Goal: Transaction & Acquisition: Register for event/course

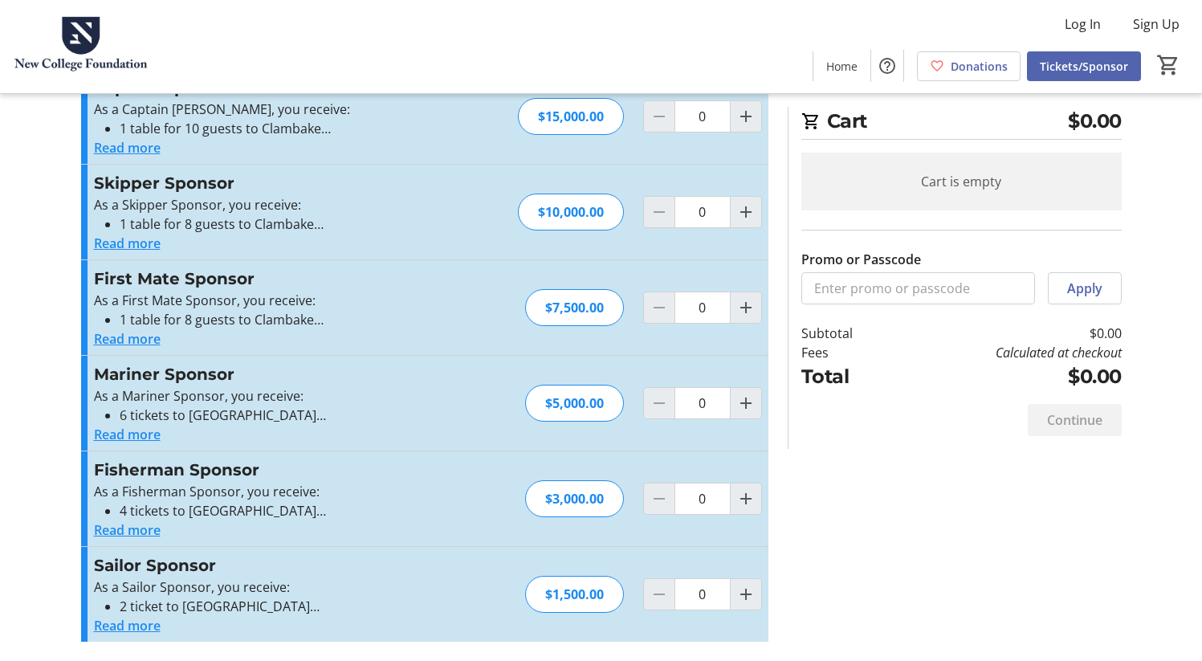
scroll to position [310, 0]
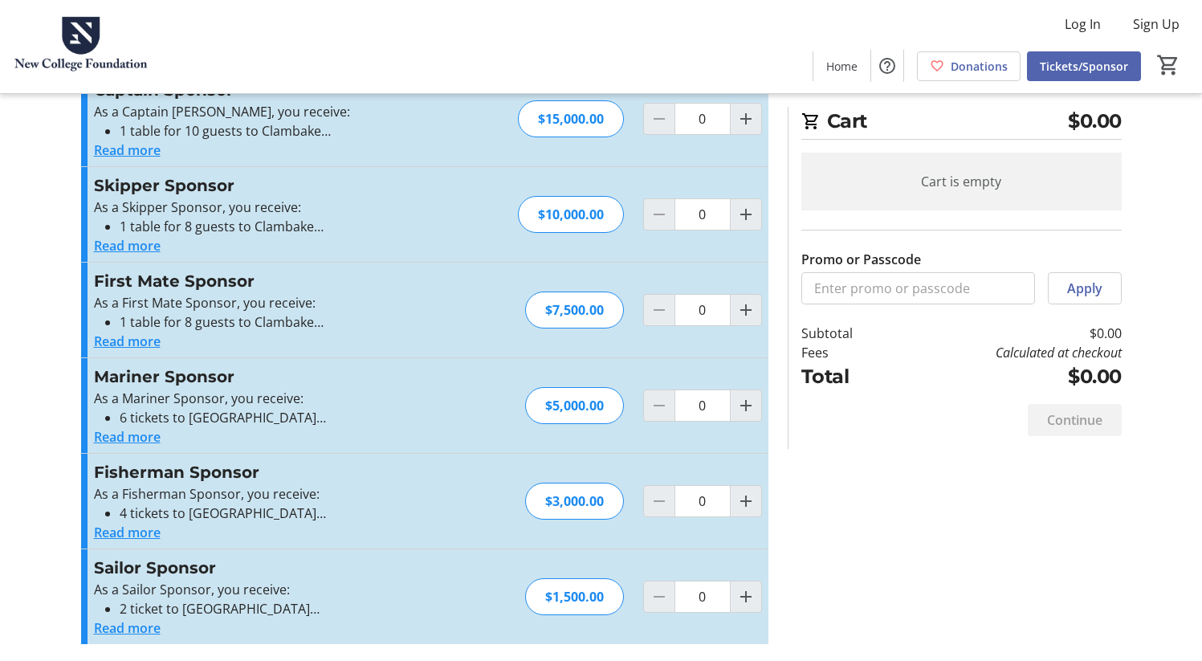
click at [151, 629] on button "Read more" at bounding box center [127, 627] width 67 height 19
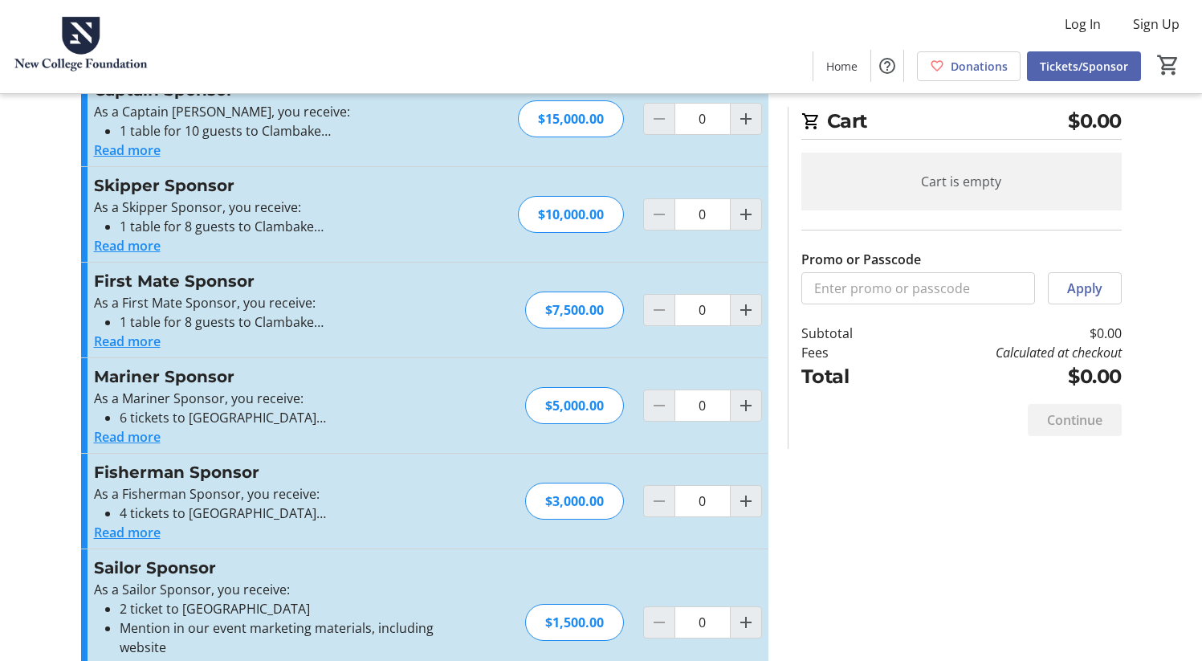
scroll to position [364, 0]
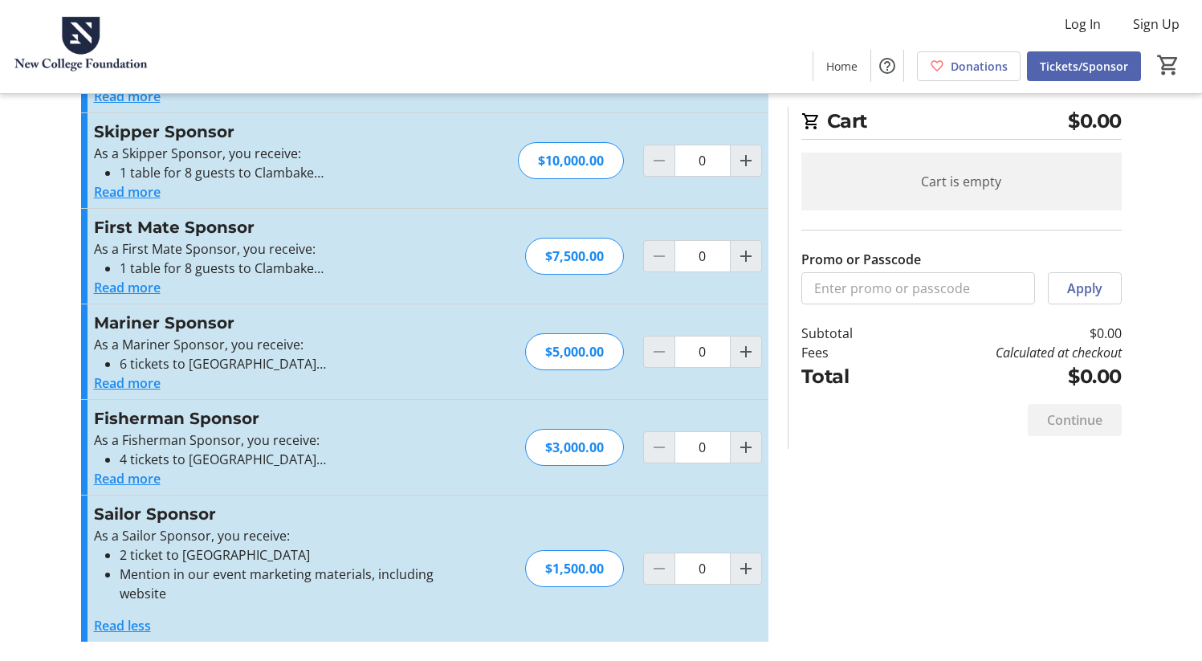
click at [154, 481] on button "Read more" at bounding box center [127, 478] width 67 height 19
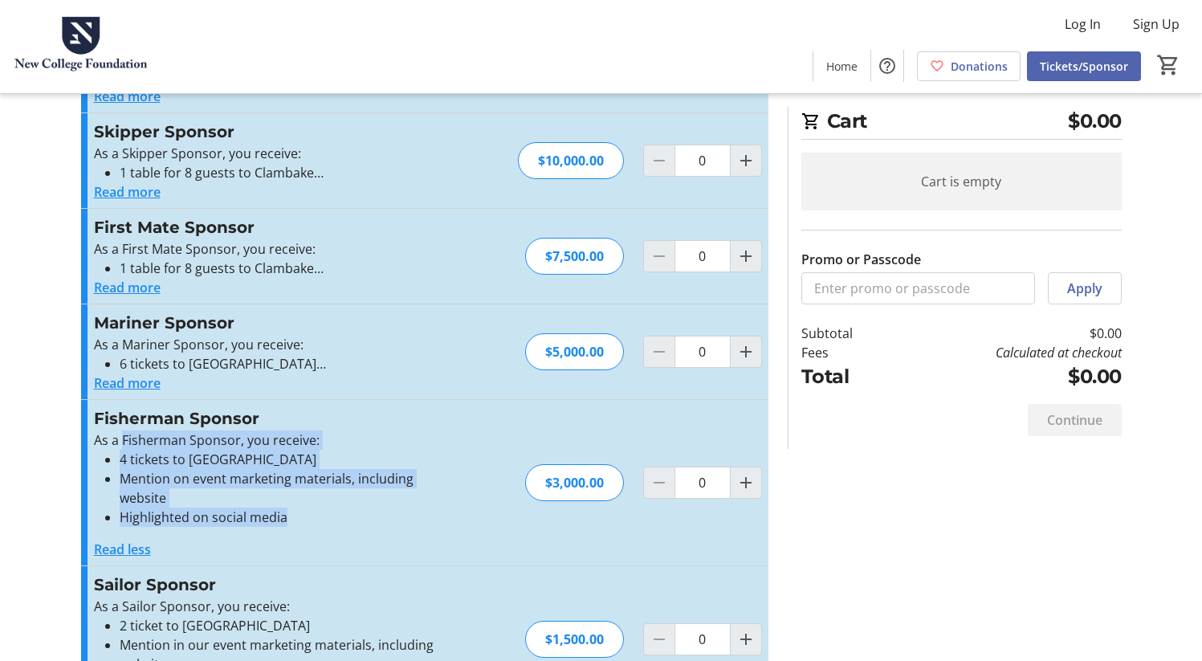
drag, startPoint x: 299, startPoint y: 534, endPoint x: 124, endPoint y: 443, distance: 197.1
click at [124, 443] on div "As a Fisherman Sponsor, you receive: 4 tickets to Clambake Mention on event mar…" at bounding box center [269, 494] width 351 height 128
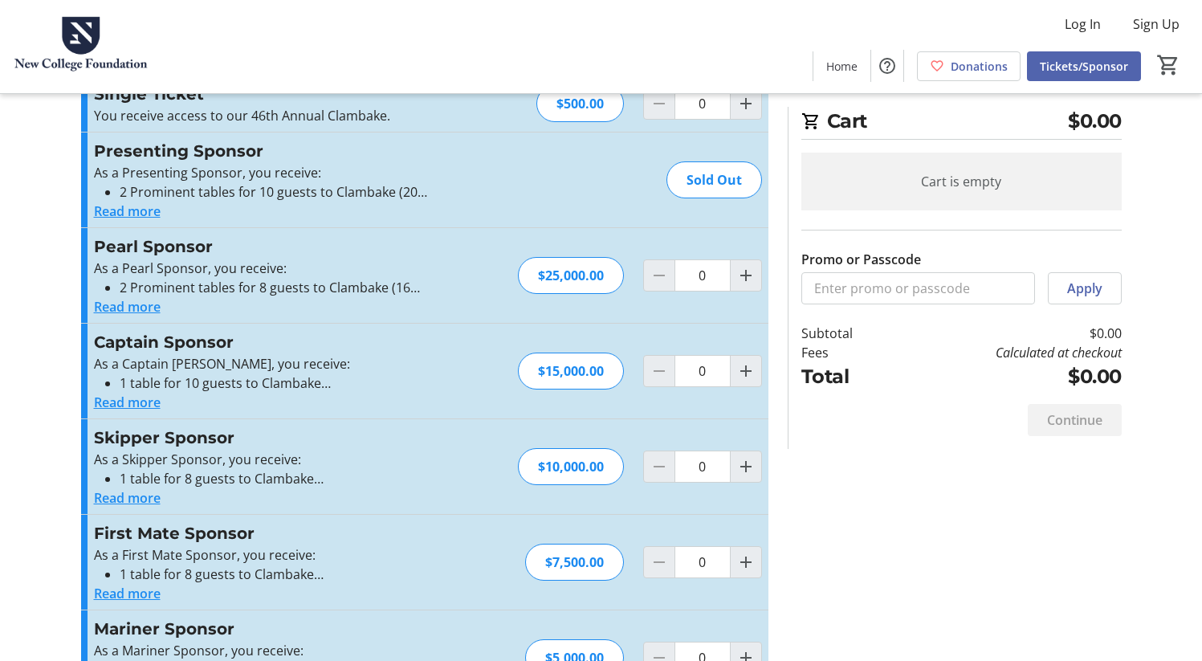
scroll to position [0, 0]
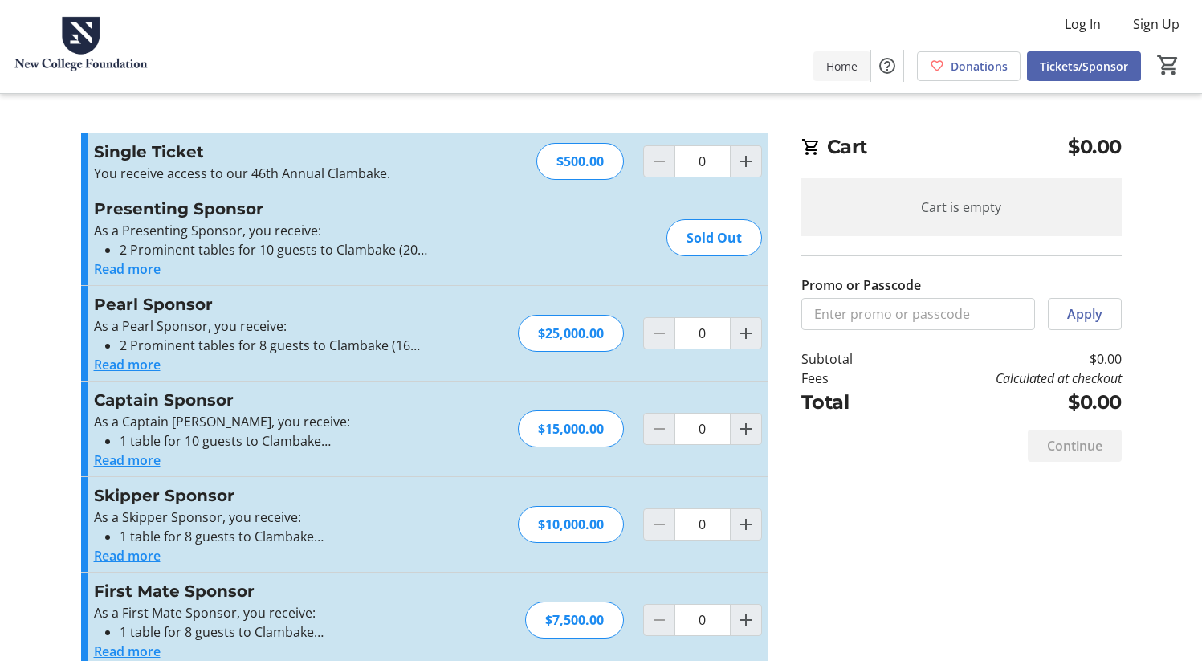
click at [865, 72] on span at bounding box center [841, 66] width 57 height 39
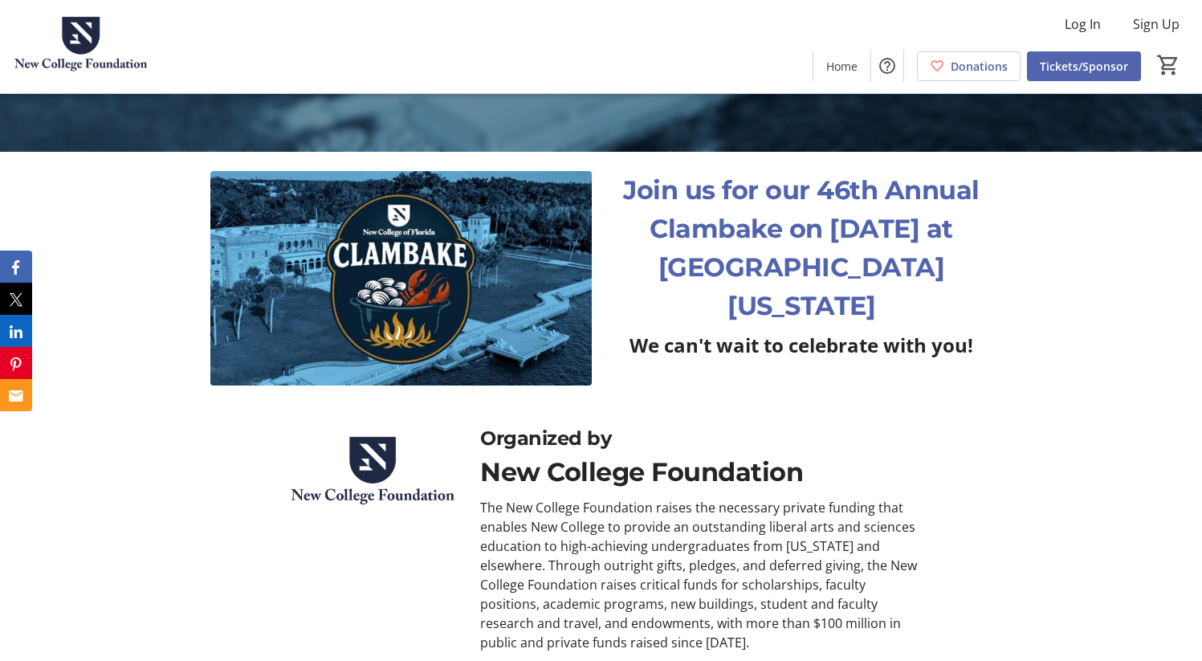
scroll to position [515, 0]
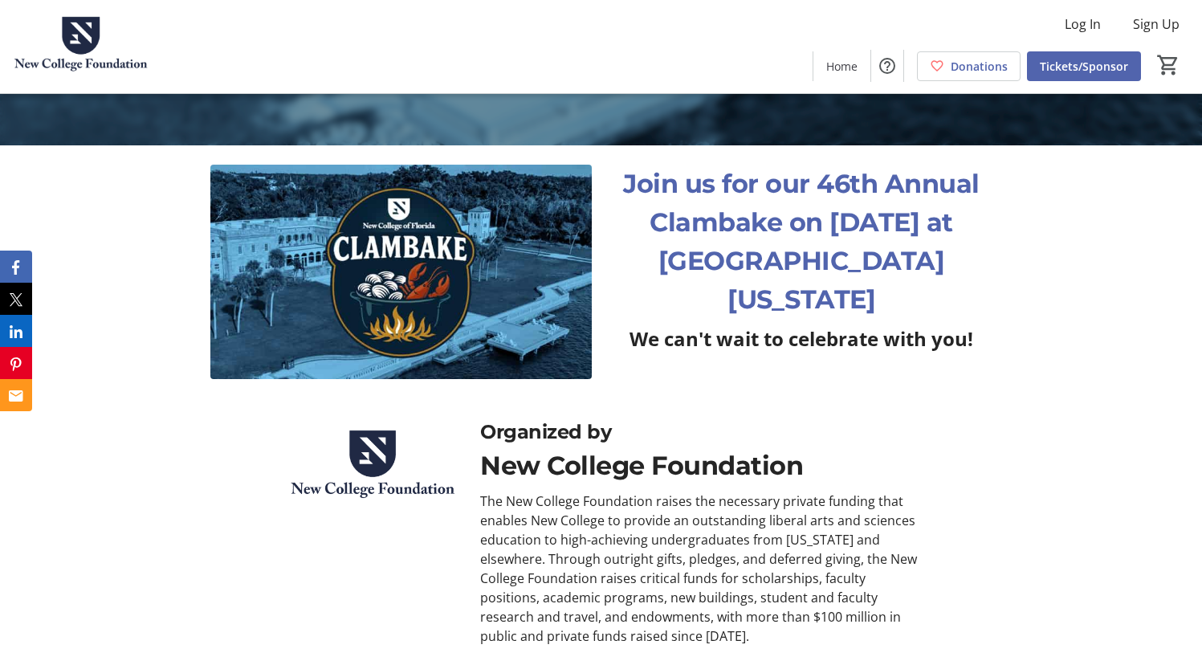
click at [747, 250] on p "Join us for our 46th Annual Clambake on [DATE] at [GEOGRAPHIC_DATA][US_STATE]" at bounding box center [801, 242] width 381 height 154
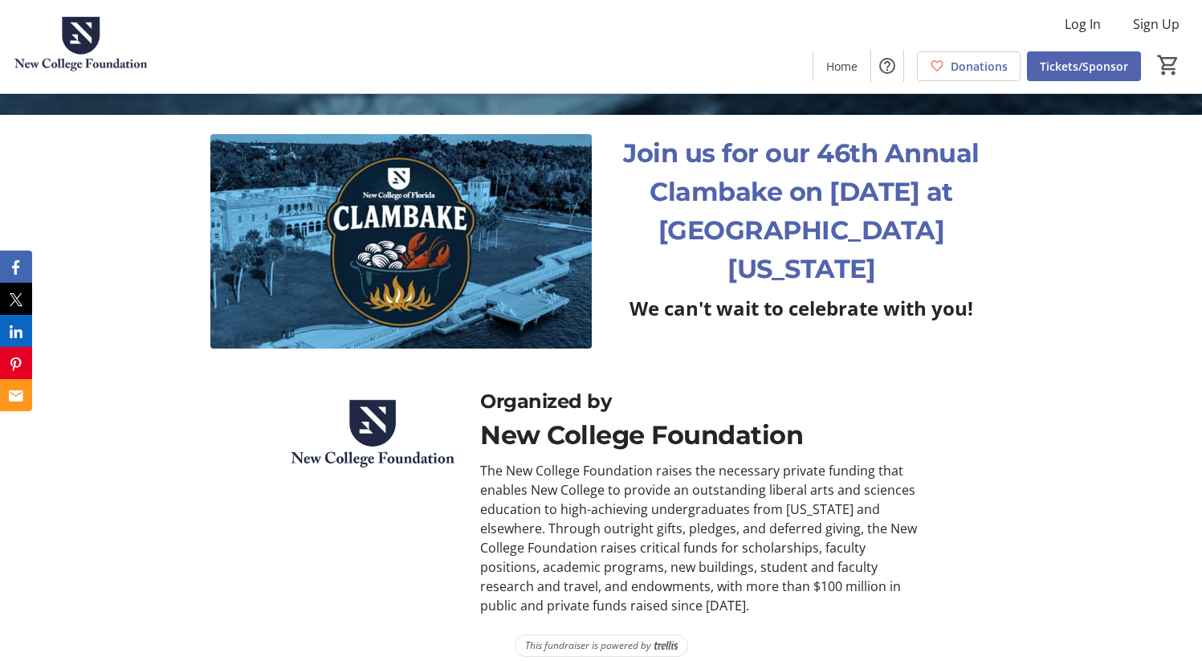
scroll to position [561, 0]
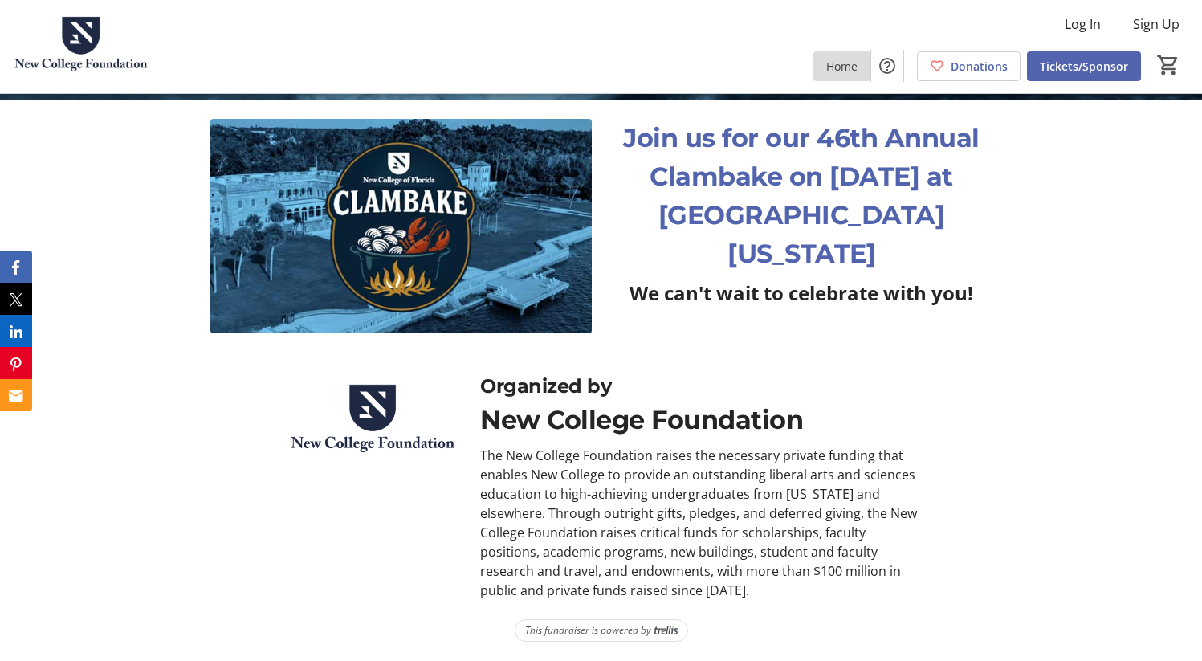
click at [852, 67] on span "Home" at bounding box center [841, 66] width 31 height 17
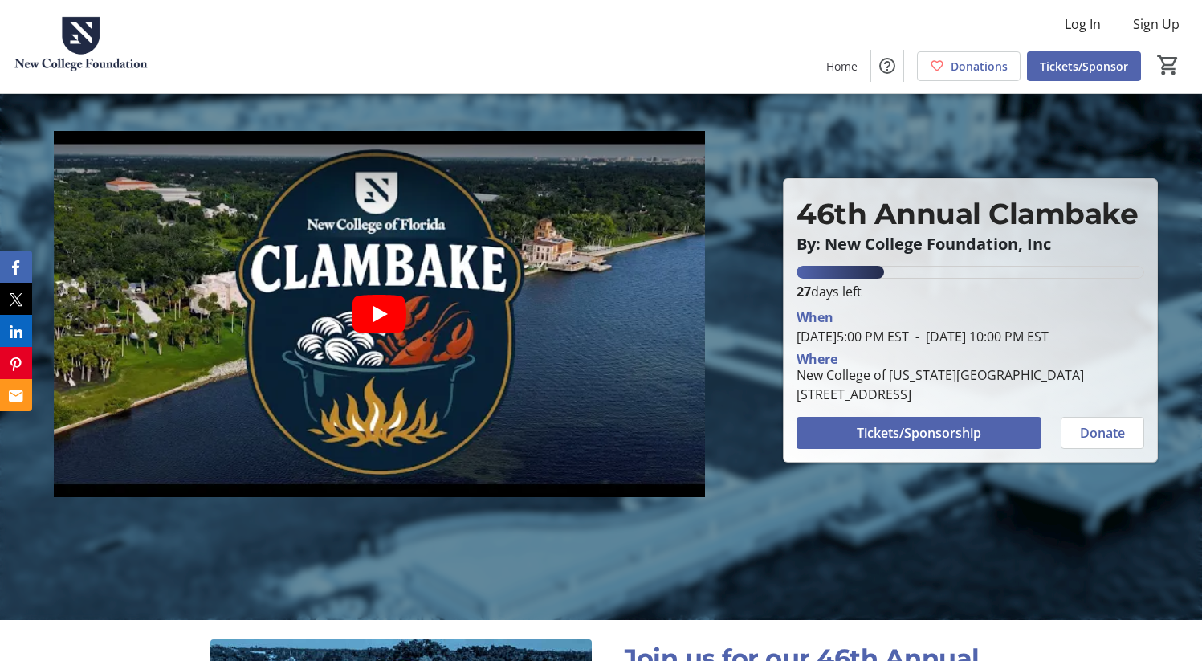
scroll to position [56, 0]
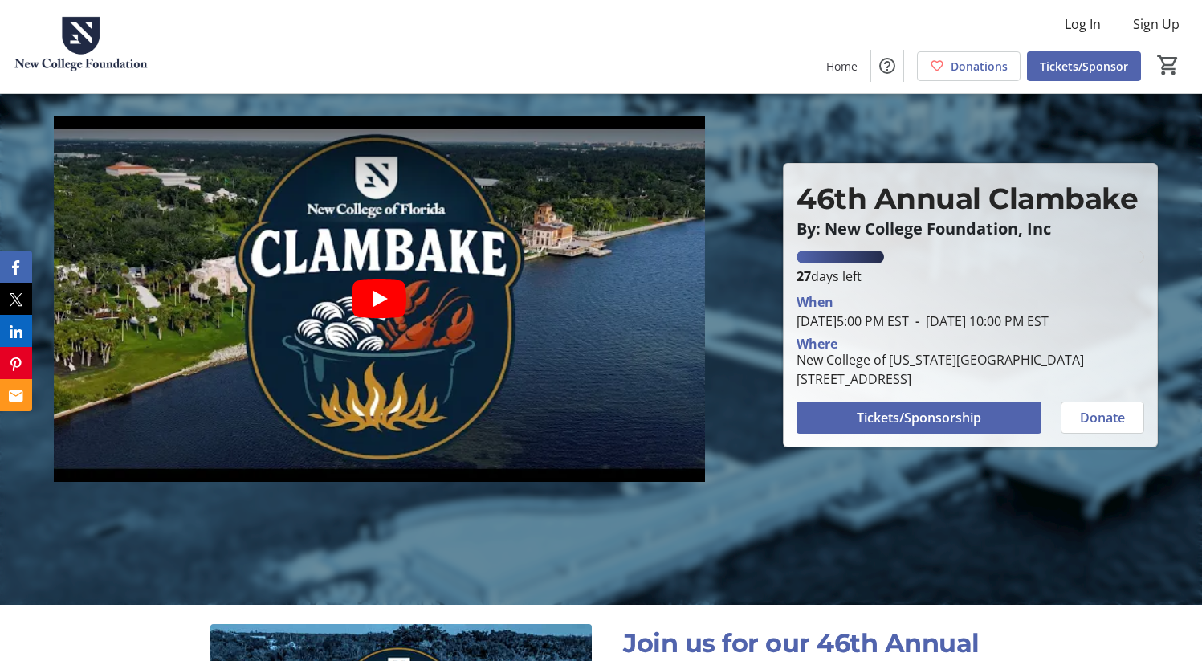
click at [379, 301] on icon "Play video" at bounding box center [380, 299] width 14 height 16
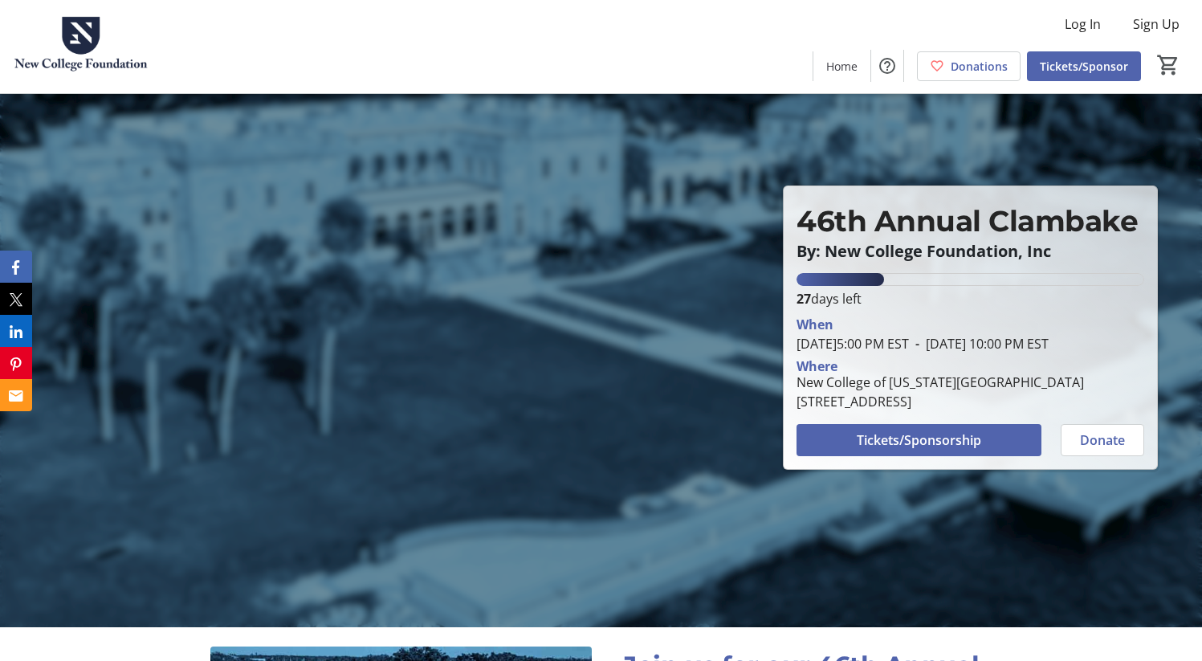
scroll to position [0, 0]
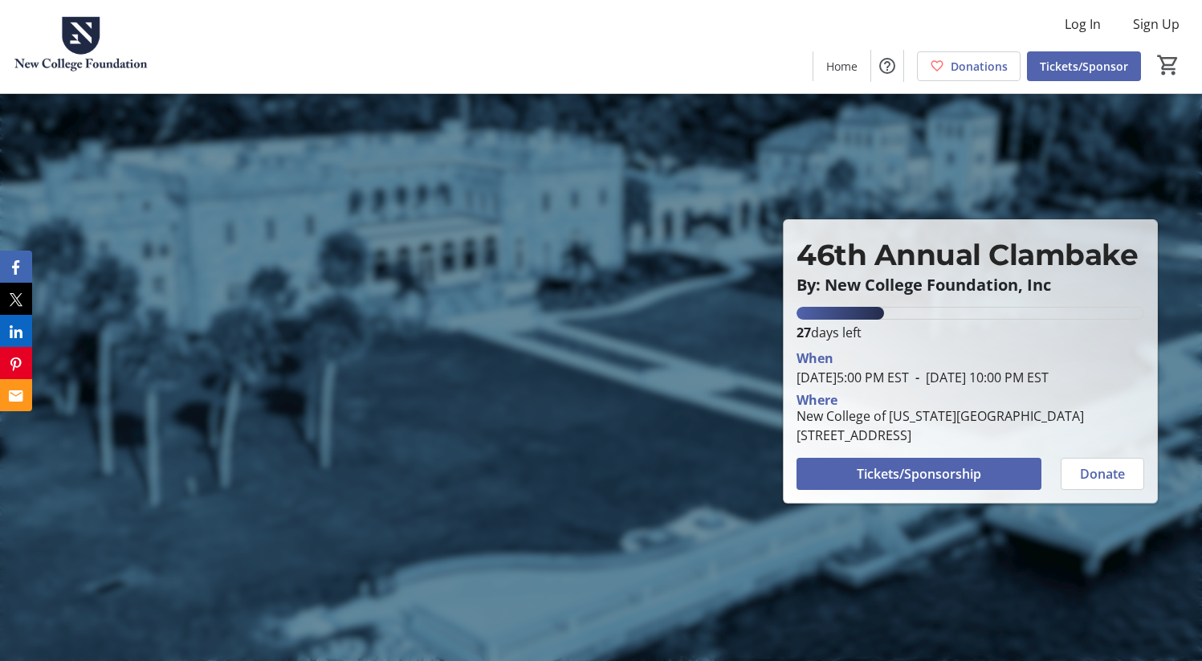
drag, startPoint x: 881, startPoint y: 390, endPoint x: 810, endPoint y: 352, distance: 81.2
click at [810, 352] on div "When [DATE] 5:00 PM EST - [DATE] 10:00 PM EST" at bounding box center [970, 367] width 348 height 39
drag, startPoint x: 798, startPoint y: 425, endPoint x: 1025, endPoint y: 445, distance: 228.0
click at [1025, 445] on div "[GEOGRAPHIC_DATA][US_STATE][STREET_ADDRESS]" at bounding box center [940, 425] width 307 height 39
click at [1065, 59] on span "Tickets/Sponsor" at bounding box center [1084, 66] width 88 height 17
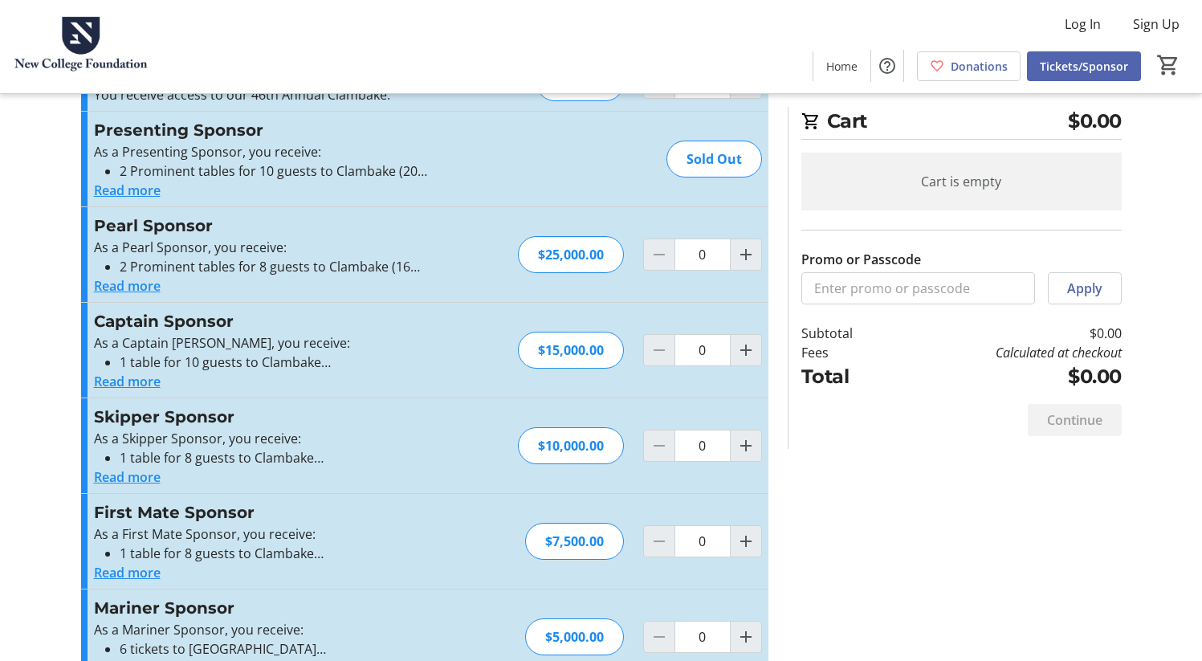
scroll to position [81, 0]
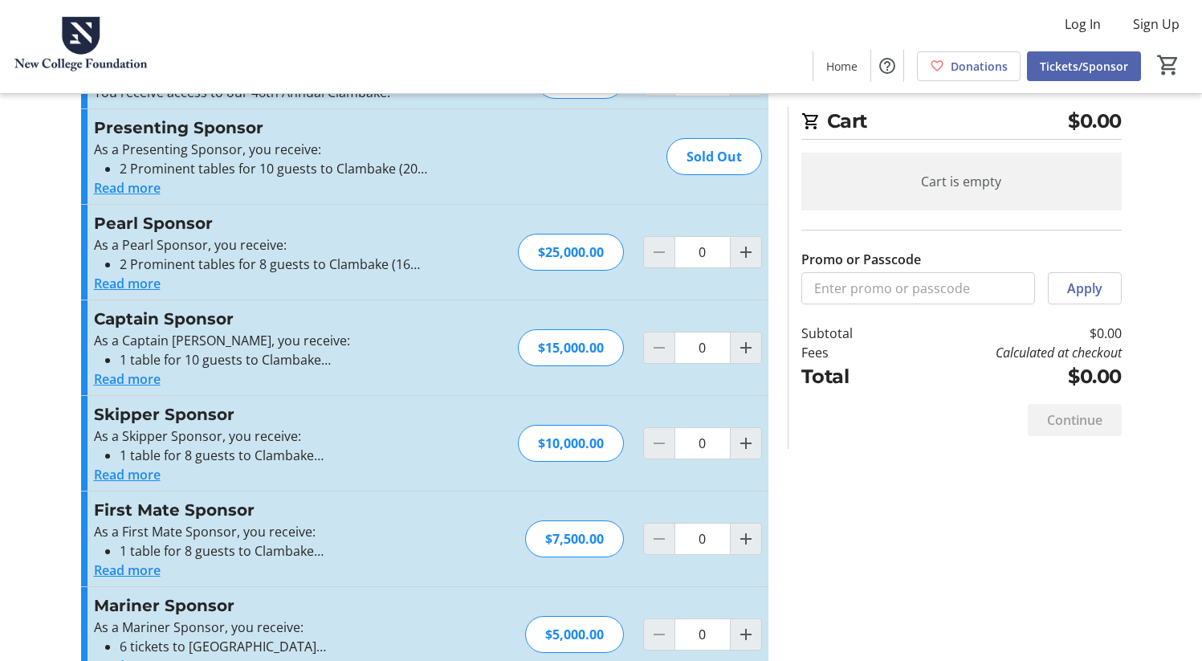
click at [151, 383] on button "Read more" at bounding box center [127, 378] width 67 height 19
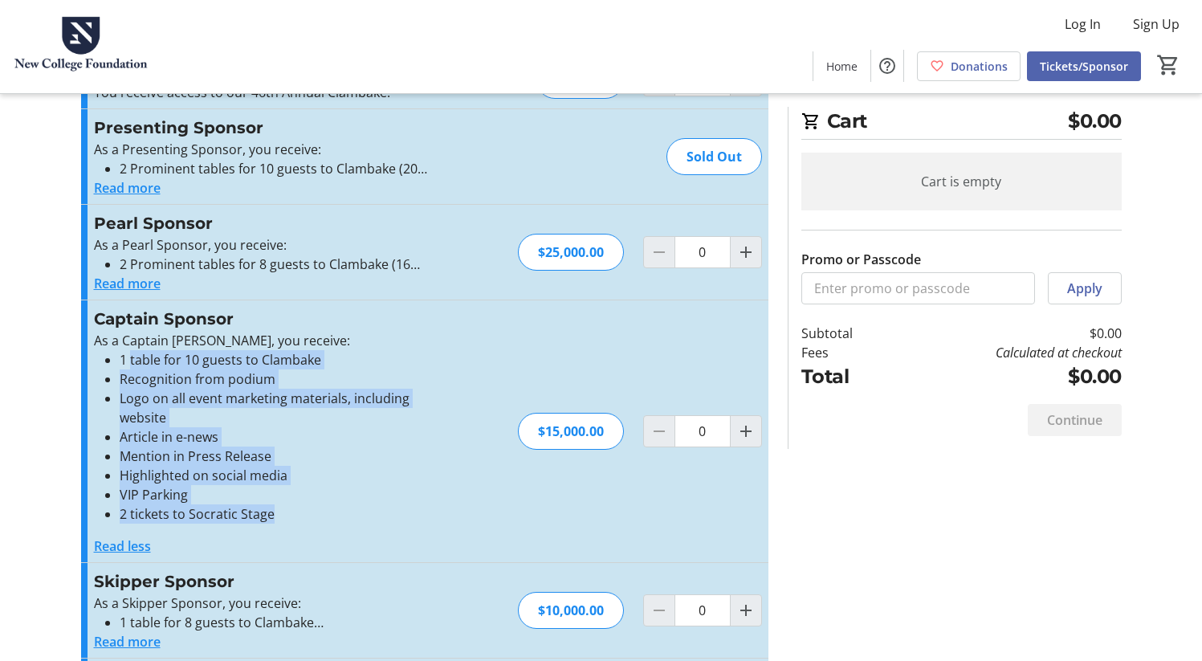
drag, startPoint x: 287, startPoint y: 514, endPoint x: 129, endPoint y: 362, distance: 219.1
click at [129, 362] on ul "1 table for 10 guests to Clambake Recognition from podium Logo on all event mar…" at bounding box center [269, 436] width 351 height 173
click at [189, 529] on div "As a Captain Sponsor, you receive: 1 table for 10 guests to Clambake Recognitio…" at bounding box center [269, 443] width 351 height 225
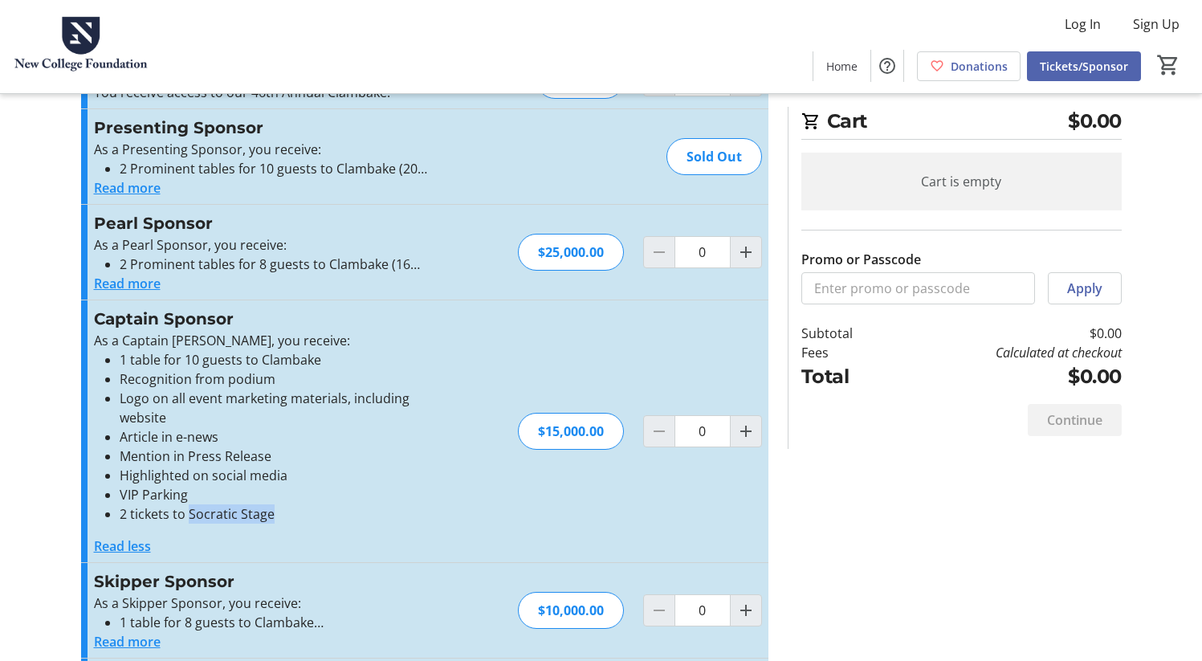
drag, startPoint x: 189, startPoint y: 515, endPoint x: 269, endPoint y: 509, distance: 79.7
click at [270, 510] on li "2 tickets to Socratic Stage" at bounding box center [282, 513] width 325 height 19
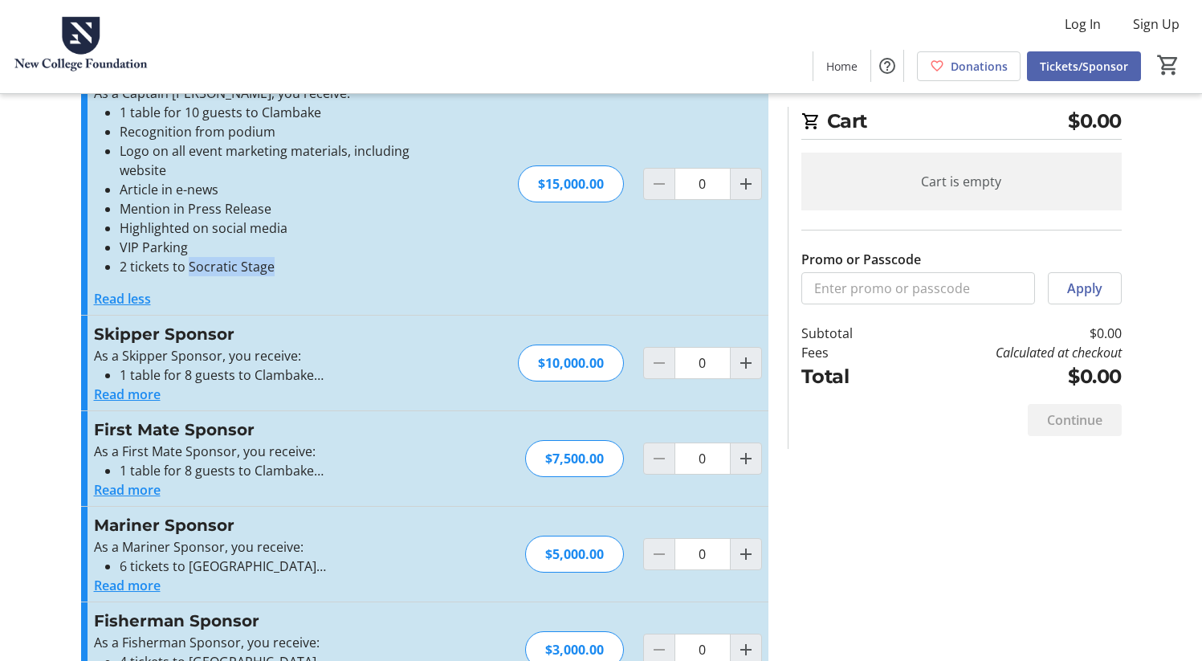
scroll to position [329, 0]
click at [128, 587] on button "Read more" at bounding box center [127, 584] width 67 height 19
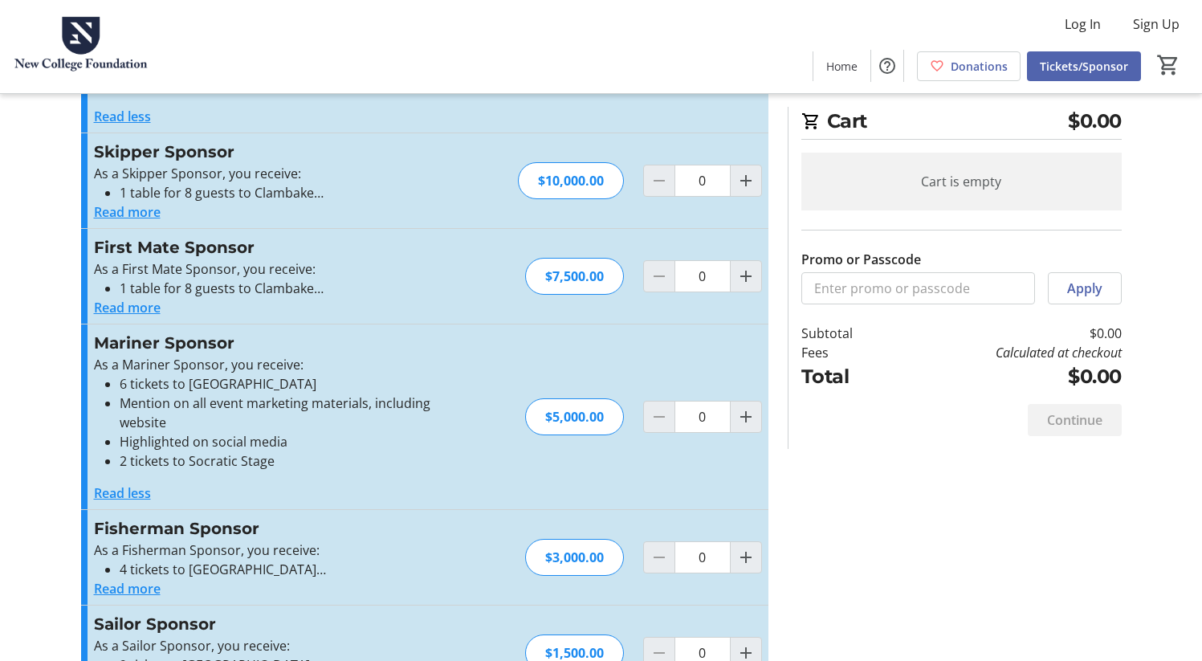
scroll to position [511, 0]
click at [149, 587] on button "Read more" at bounding box center [127, 587] width 67 height 19
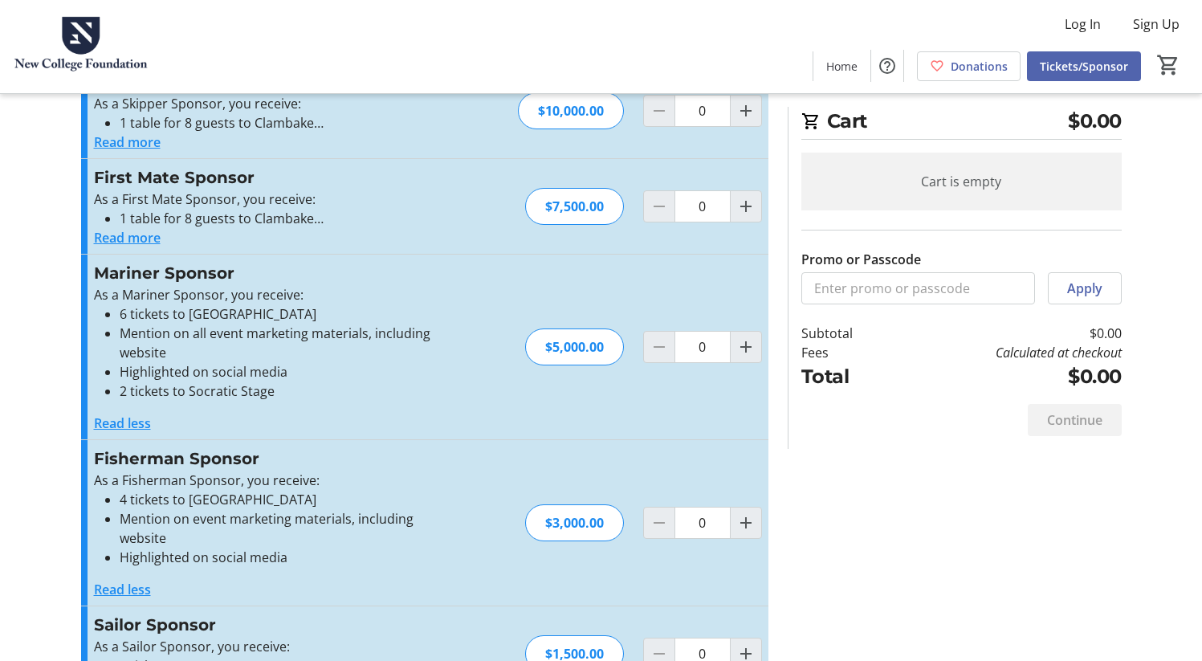
scroll to position [588, 0]
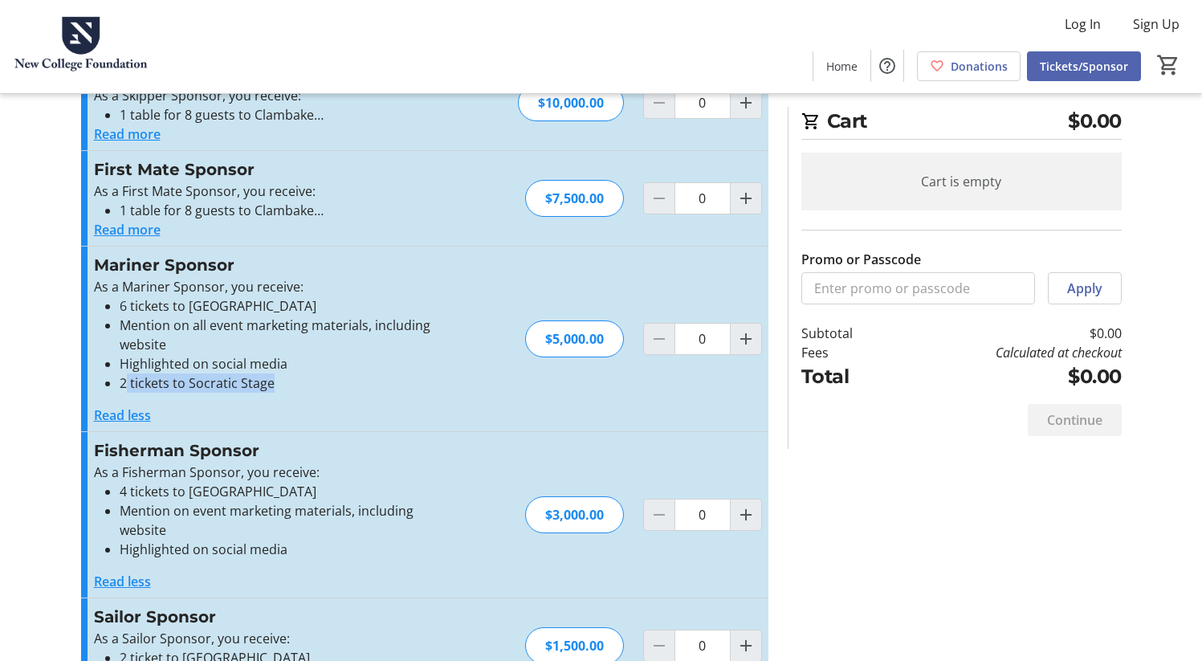
drag, startPoint x: 283, startPoint y: 381, endPoint x: 125, endPoint y: 385, distance: 158.2
click at [125, 385] on li "2 tickets to Socratic Stage" at bounding box center [282, 382] width 325 height 19
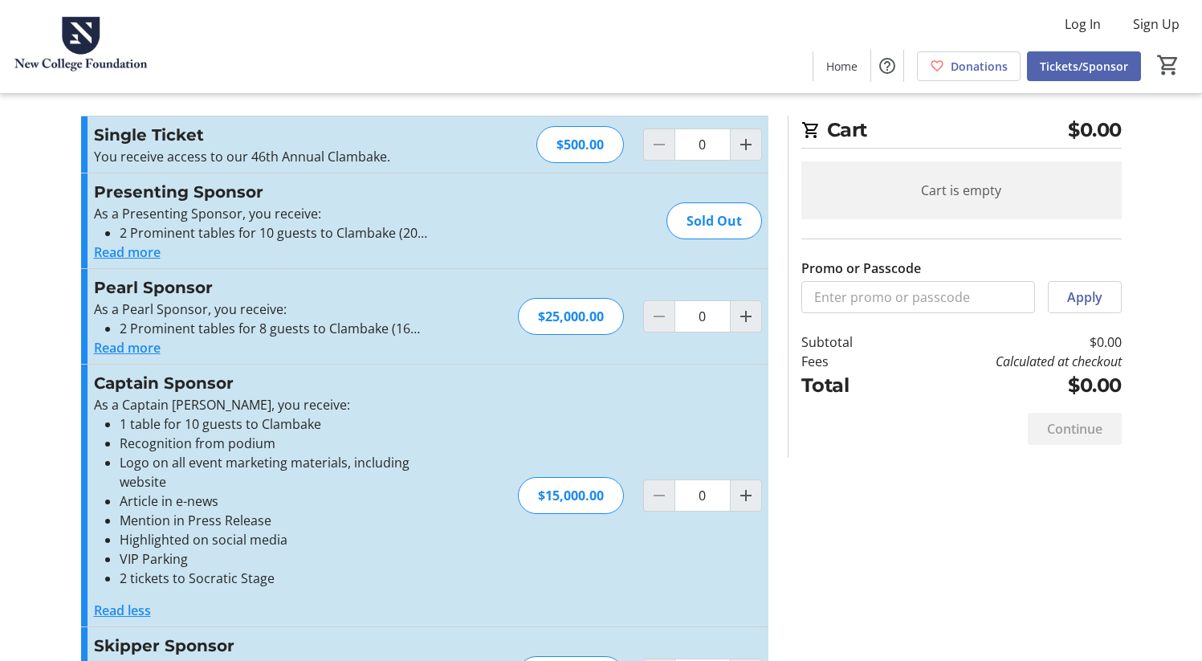
scroll to position [0, 0]
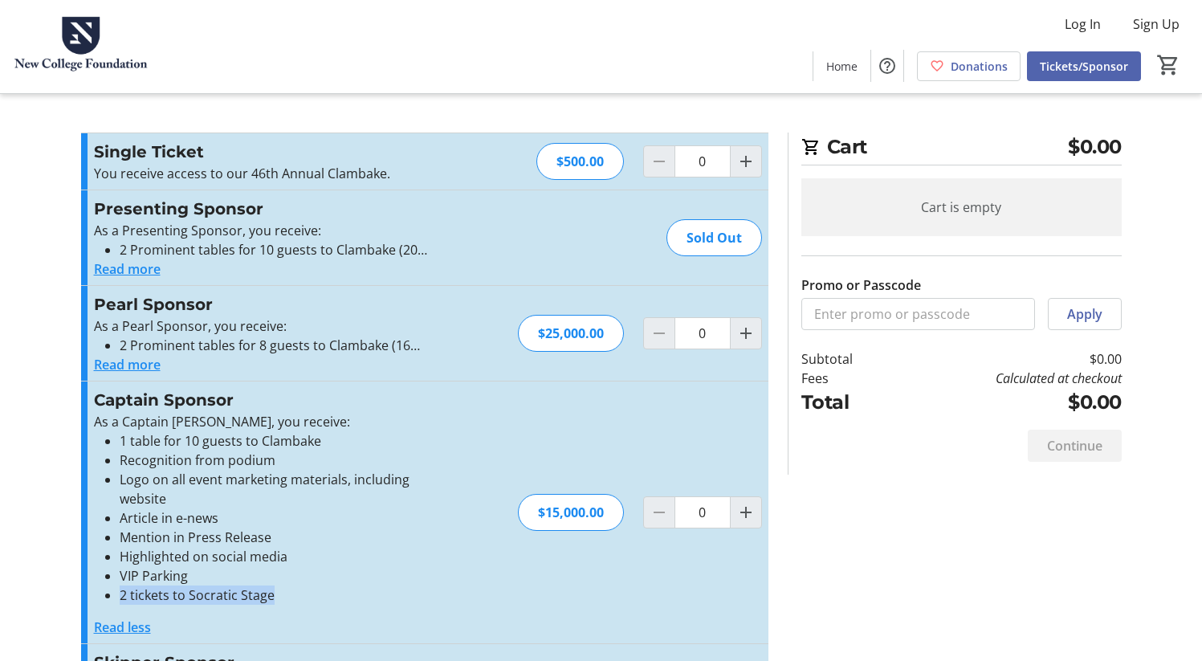
drag, startPoint x: 294, startPoint y: 603, endPoint x: 114, endPoint y: 592, distance: 180.1
click at [114, 592] on ul "1 table for 10 guests to Clambake Recognition from podium Logo on all event mar…" at bounding box center [269, 517] width 351 height 173
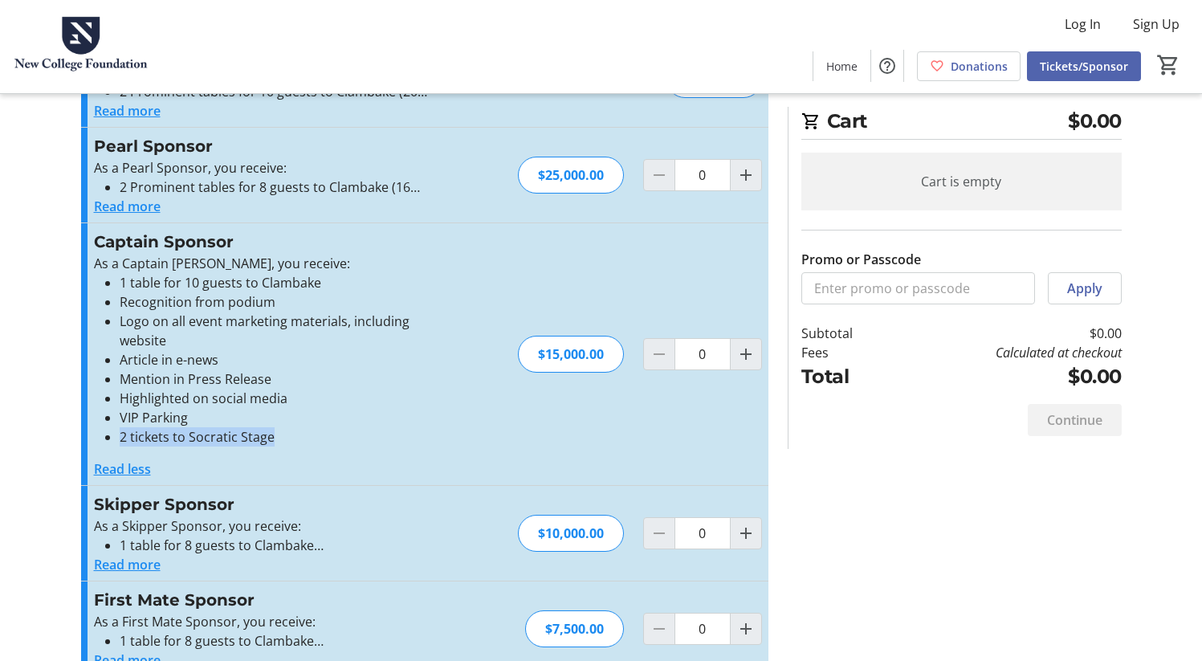
scroll to position [174, 0]
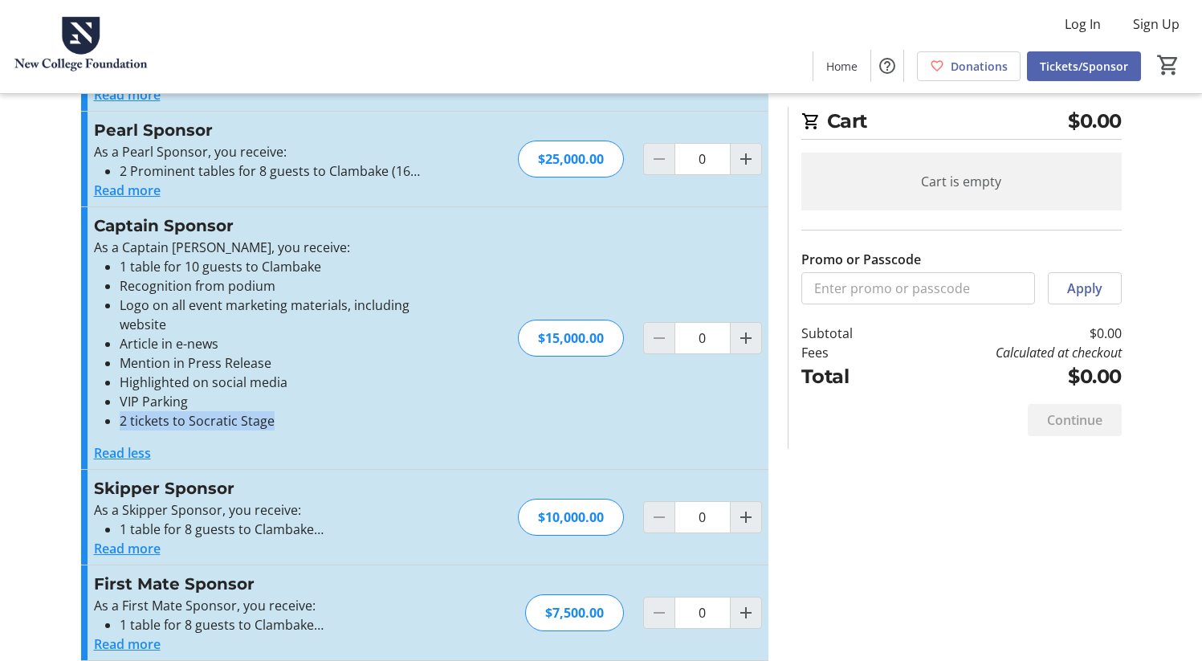
click at [136, 548] on button "Read more" at bounding box center [127, 548] width 67 height 19
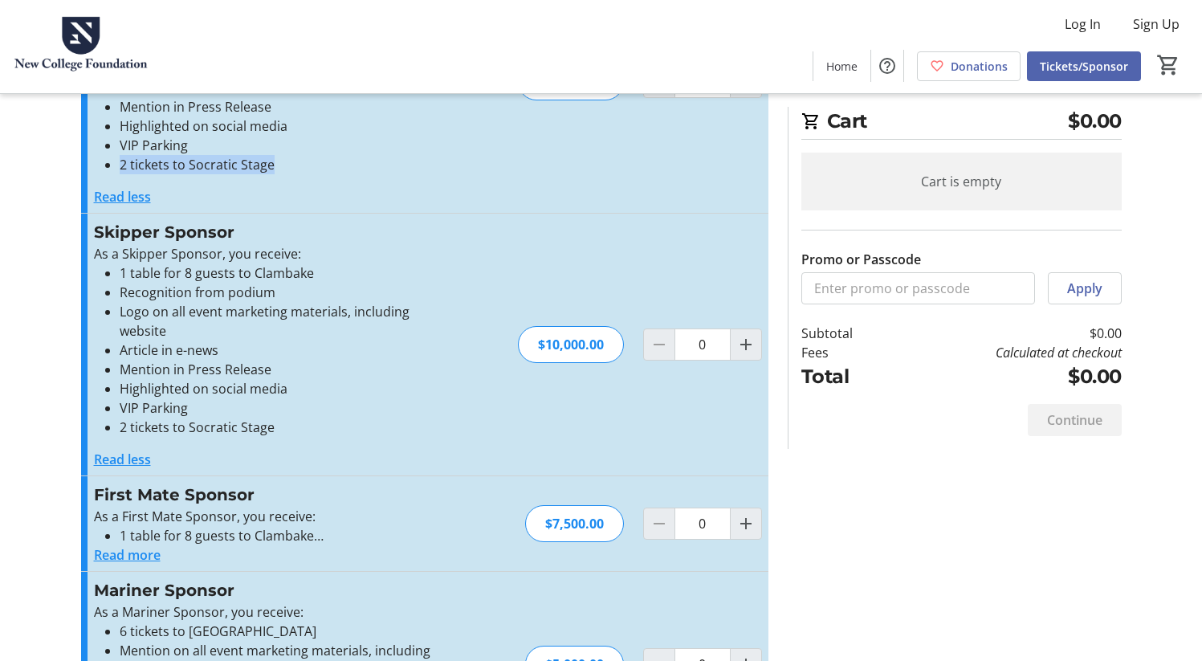
scroll to position [451, 0]
